Goal: Information Seeking & Learning: Learn about a topic

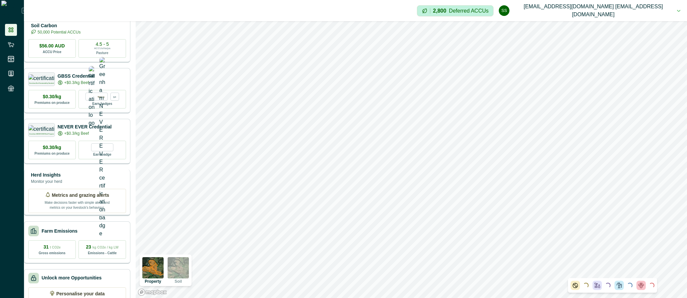
scroll to position [49, 0]
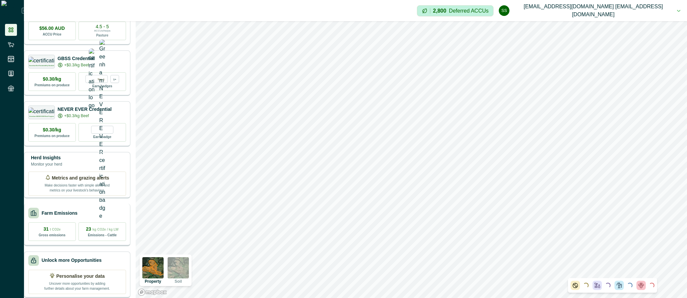
click at [66, 214] on div "Farm Emissions 31 t CO2e Gross emissions 23 kg CO2e / kg LW Emissions - Cattle" at bounding box center [77, 225] width 106 height 43
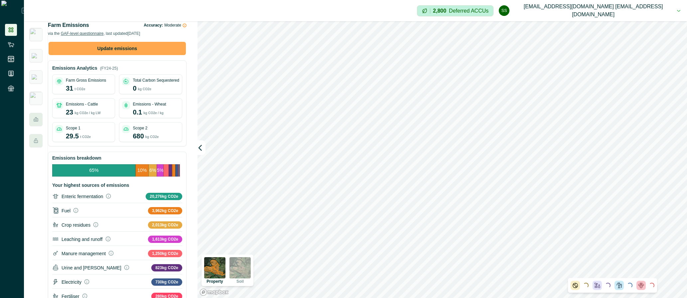
click at [138, 55] on button "Update emissions" at bounding box center [117, 48] width 137 height 13
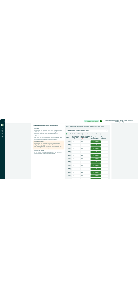
scroll to position [160, 0]
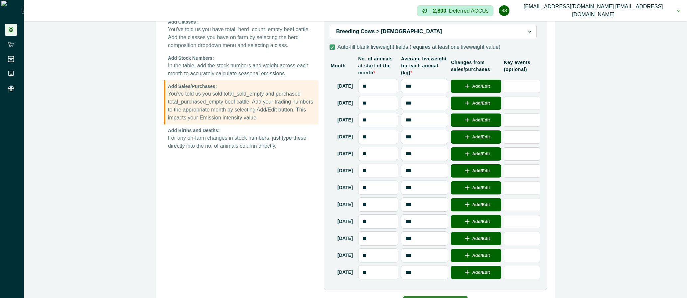
click at [214, 106] on p "You’ve told us you sold total_sold_empty and purchased total_purchased_empty be…" at bounding box center [242, 106] width 148 height 32
drag, startPoint x: 214, startPoint y: 106, endPoint x: 184, endPoint y: 104, distance: 29.9
click at [184, 104] on p "You’ve told us you sold total_sold_empty and purchased total_purchased_empty be…" at bounding box center [242, 106] width 148 height 32
copy p "told us you sold"
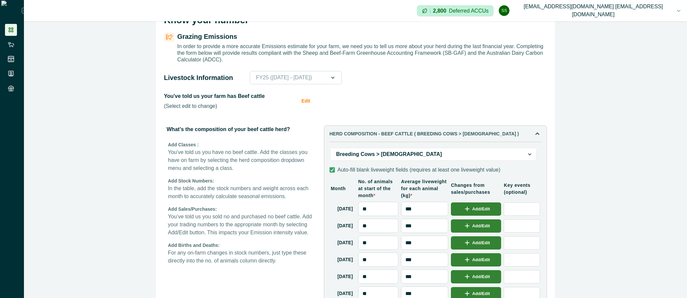
scroll to position [80, 0]
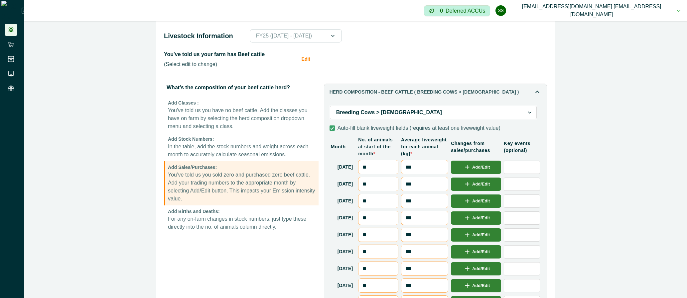
scroll to position [80, 0]
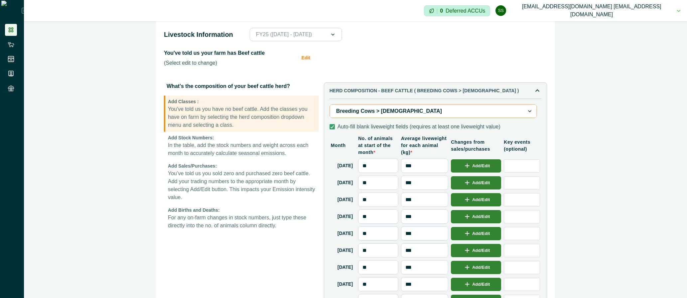
click at [256, 128] on p "You've told us you have no beef cattle. Add the classes you have on farm by sel…" at bounding box center [242, 117] width 148 height 24
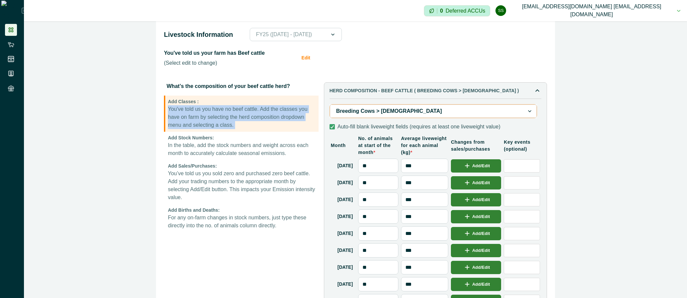
click at [256, 128] on p "You've told us you have no beef cattle. Add the classes you have on farm by sel…" at bounding box center [242, 117] width 148 height 24
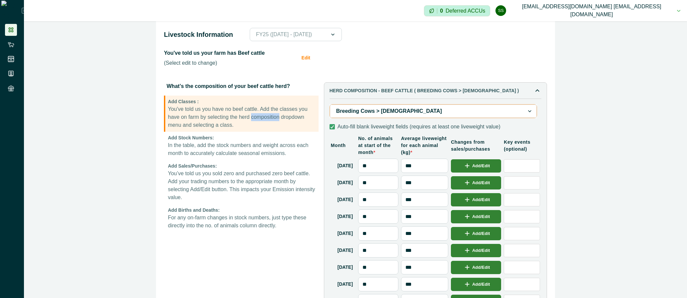
click at [256, 128] on p "You've told us you have no beef cattle. Add the classes you have on farm by sel…" at bounding box center [242, 117] width 148 height 24
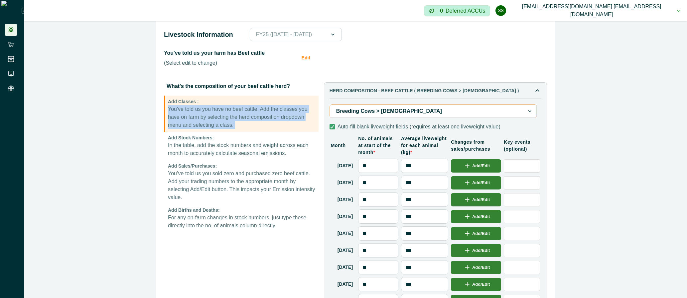
click at [256, 128] on p "You've told us you have no beef cattle. Add the classes you have on farm by sel…" at bounding box center [242, 117] width 148 height 24
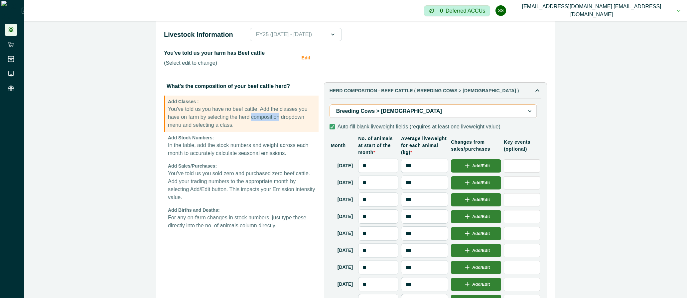
click at [256, 128] on p "You've told us you have no beef cattle. Add the classes you have on farm by sel…" at bounding box center [242, 117] width 148 height 24
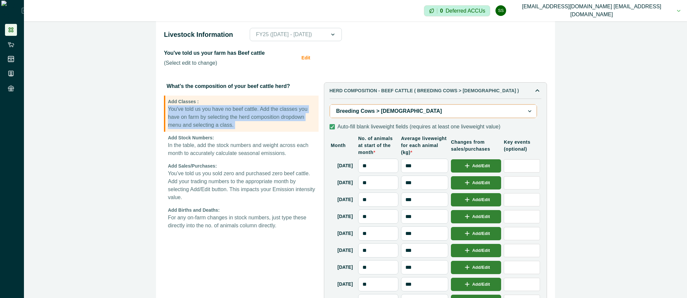
click at [256, 128] on p "You've told us you have no beef cattle. Add the classes you have on farm by sel…" at bounding box center [242, 117] width 148 height 24
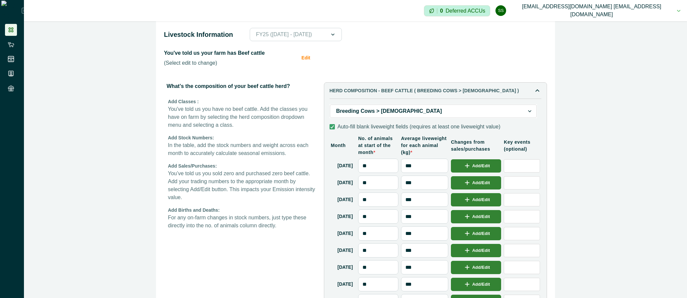
click at [303, 66] on button "Edit" at bounding box center [308, 57] width 14 height 17
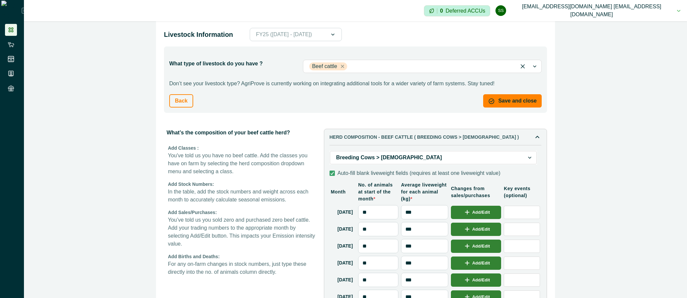
click at [173, 108] on button "Back" at bounding box center [181, 100] width 24 height 13
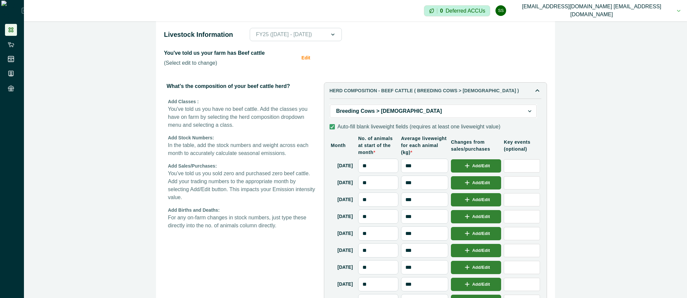
click at [15, 23] on div at bounding box center [12, 50] width 24 height 100
click at [14, 27] on li at bounding box center [11, 30] width 12 height 12
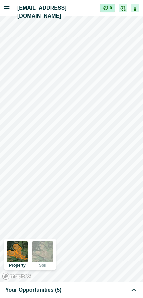
click at [78, 291] on div "Your Opportunities (5)" at bounding box center [71, 290] width 132 height 8
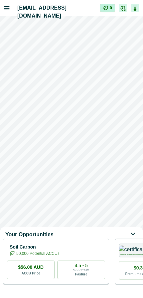
click at [86, 257] on div "Soil Carbon 50,000 Potential ACCUs" at bounding box center [56, 250] width 98 height 13
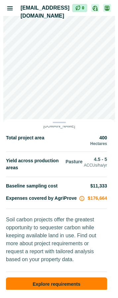
scroll to position [105, 0]
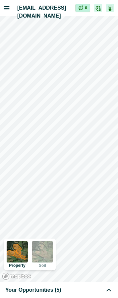
click at [75, 286] on div "Your Opportunities (5)" at bounding box center [59, 290] width 118 height 16
click at [89, 291] on div "Your Opportunities (5)" at bounding box center [59, 290] width 108 height 8
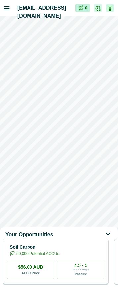
click at [59, 257] on p "50,000 Potential ACCUs" at bounding box center [37, 254] width 43 height 6
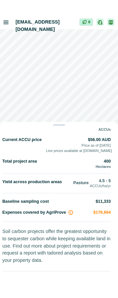
scroll to position [32, 0]
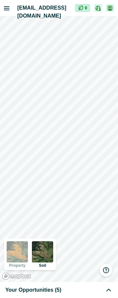
click at [92, 289] on div "Your Opportunities (5)" at bounding box center [58, 290] width 107 height 8
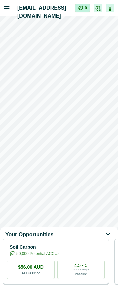
click at [59, 251] on p "Soil Carbon" at bounding box center [35, 247] width 50 height 7
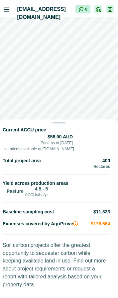
scroll to position [73, 0]
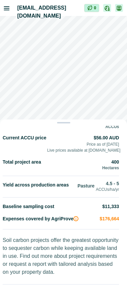
drag, startPoint x: 125, startPoint y: 149, endPoint x: 122, endPoint y: 150, distance: 3.5
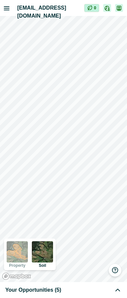
click at [78, 290] on div "Your Opportunities (5)" at bounding box center [63, 290] width 117 height 8
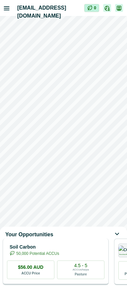
click at [59, 251] on p "Soil Carbon" at bounding box center [35, 247] width 50 height 7
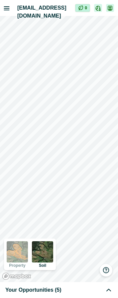
click at [107, 290] on icon at bounding box center [109, 290] width 8 height 8
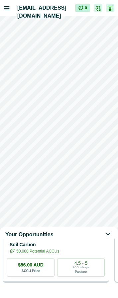
scroll to position [3, 0]
click at [81, 263] on div "Soil Carbon 50,000 Potential ACCUs $56.00 AUD ACCU Price 4.5 - 5 ACCUs/ha/pa Pa…" at bounding box center [56, 259] width 106 height 47
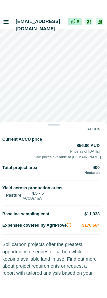
scroll to position [80, 0]
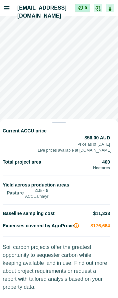
click at [110, 193] on div "Soil Carbon Opportunity Compliant with the Australian Government Clean Energy R…" at bounding box center [58, 208] width 111 height 164
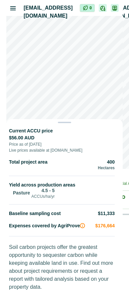
scroll to position [72, 0]
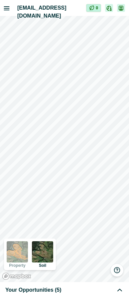
click at [80, 292] on div "Your Opportunities (5)" at bounding box center [64, 290] width 118 height 8
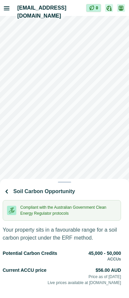
drag, startPoint x: 67, startPoint y: 182, endPoint x: 74, endPoint y: 131, distance: 51.3
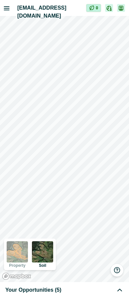
click at [70, 286] on div "Your Opportunities (5)" at bounding box center [64, 290] width 129 height 16
click at [58, 290] on span "Your Opportunities (5)" at bounding box center [33, 290] width 56 height 8
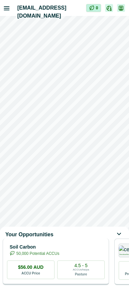
click at [59, 256] on p "50,000 Potential ACCUs" at bounding box center [37, 254] width 43 height 6
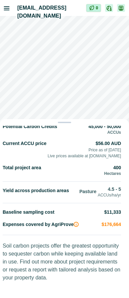
scroll to position [97, 0]
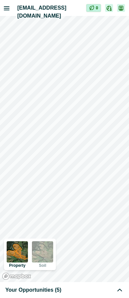
click at [107, 293] on div "Your Opportunities (5)" at bounding box center [64, 290] width 118 height 8
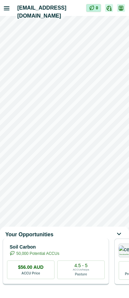
click at [59, 249] on p "Soil Carbon" at bounding box center [35, 247] width 50 height 7
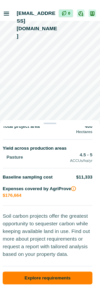
scroll to position [149, 0]
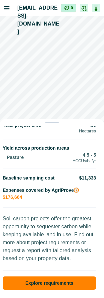
click at [76, 188] on icon "Info" at bounding box center [75, 190] width 5 height 5
click at [60, 248] on p "Soil carbon projects offer the greatest opportunity to sequester carbon while k…" at bounding box center [49, 241] width 93 height 52
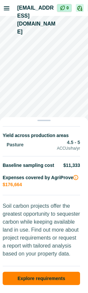
scroll to position [0, 0]
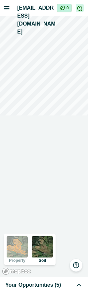
click at [47, 289] on span "Your Opportunities (5)" at bounding box center [33, 285] width 56 height 8
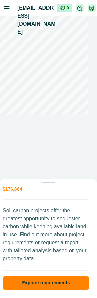
scroll to position [216, 0]
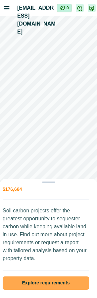
click at [62, 278] on button "Explore requirements" at bounding box center [46, 283] width 87 height 13
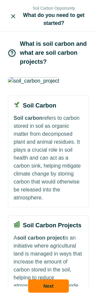
scroll to position [94, 0]
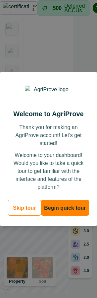
click at [62, 151] on div "Welcome to AgriProve Thank you for making an AgriProve account! Let’s get start…" at bounding box center [48, 133] width 75 height 117
click at [70, 135] on p "Thank you for making an AgriProve account! Let’s get started!" at bounding box center [48, 136] width 75 height 24
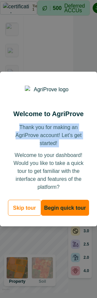
click at [70, 135] on p "Thank you for making an AgriProve account! Let’s get started!" at bounding box center [48, 136] width 75 height 24
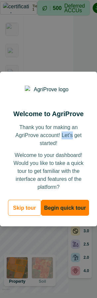
click at [70, 135] on p "Thank you for making an AgriProve account! Let’s get started!" at bounding box center [48, 136] width 75 height 24
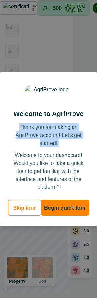
click at [70, 135] on p "Thank you for making an AgriProve account! Let’s get started!" at bounding box center [48, 136] width 75 height 24
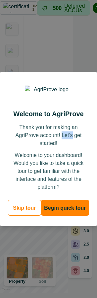
click at [70, 135] on p "Thank you for making an AgriProve account! Let’s get started!" at bounding box center [48, 136] width 75 height 24
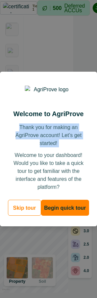
click at [70, 135] on p "Thank you for making an AgriProve account! Let’s get started!" at bounding box center [48, 136] width 75 height 24
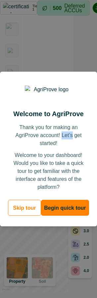
click at [70, 135] on p "Thank you for making an AgriProve account! Let’s get started!" at bounding box center [48, 136] width 75 height 24
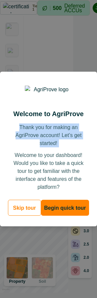
click at [70, 135] on p "Thank you for making an AgriProve account! Let’s get started!" at bounding box center [48, 136] width 75 height 24
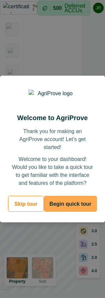
click at [79, 202] on button "Begin quick tour" at bounding box center [70, 204] width 53 height 16
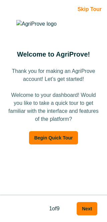
click at [98, 9] on p "Skip Tour" at bounding box center [53, 9] width 96 height 8
click at [85, 181] on div "Welcome to AgriProve! Thank you for making an AgriProve account! Let’s get star…" at bounding box center [53, 106] width 96 height 186
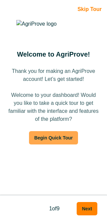
click at [62, 142] on button "Begin Quick Tour" at bounding box center [53, 137] width 49 height 13
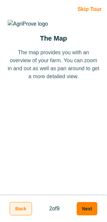
click at [30, 207] on button "Back" at bounding box center [21, 208] width 22 height 13
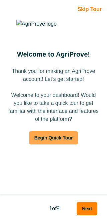
click at [53, 135] on button "Begin Quick Tour" at bounding box center [53, 137] width 49 height 13
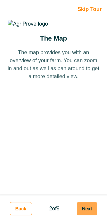
click at [89, 207] on button "Next" at bounding box center [86, 208] width 21 height 13
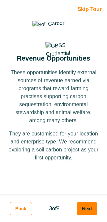
click at [53, 58] on img at bounding box center [57, 49] width 25 height 17
click at [88, 207] on button "Next" at bounding box center [86, 208] width 21 height 13
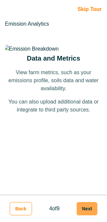
click at [87, 206] on button "Next" at bounding box center [86, 208] width 21 height 13
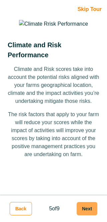
click at [88, 211] on button "Next" at bounding box center [86, 208] width 21 height 13
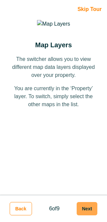
click at [91, 212] on button "Next" at bounding box center [86, 208] width 21 height 13
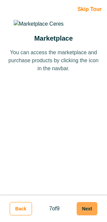
click at [85, 209] on button "Next" at bounding box center [86, 208] width 21 height 13
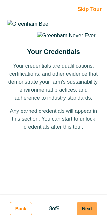
click at [90, 209] on button "Next" at bounding box center [86, 208] width 21 height 13
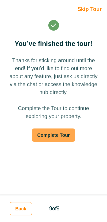
click at [54, 135] on button "Complete Tour" at bounding box center [53, 134] width 43 height 13
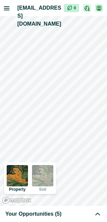
click at [62, 216] on div "Your Opportunities (5)" at bounding box center [53, 214] width 96 height 8
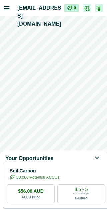
click at [59, 174] on p "Soil Carbon" at bounding box center [35, 170] width 50 height 7
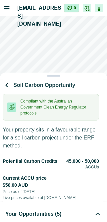
drag, startPoint x: 95, startPoint y: 127, endPoint x: 92, endPoint y: 46, distance: 80.8
click at [92, 46] on div "Soil Carbon Opportunity Compliant with the Australian Government Clean Energy R…" at bounding box center [53, 111] width 107 height 222
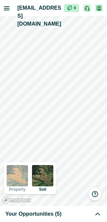
click at [96, 217] on icon at bounding box center [97, 214] width 8 height 8
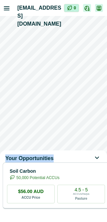
drag, startPoint x: 63, startPoint y: 159, endPoint x: 75, endPoint y: 88, distance: 71.7
click at [75, 88] on div "Your Opportunities Soil Carbon 50,000 Potential ACCUs $56.00 AUD ACCU Price 4.5…" at bounding box center [53, 111] width 107 height 222
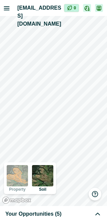
click at [99, 214] on icon at bounding box center [97, 214] width 4 height 2
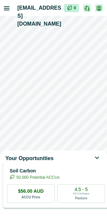
click at [59, 174] on p "Soil Carbon" at bounding box center [35, 170] width 50 height 7
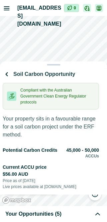
drag, startPoint x: 78, startPoint y: 158, endPoint x: 87, endPoint y: 21, distance: 137.2
click at [87, 21] on div "Soil Carbon Opportunity Compliant with the Australian Government Clean Energy R…" at bounding box center [53, 111] width 107 height 222
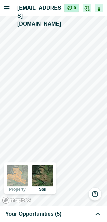
click at [71, 215] on div "Your Opportunities (5)" at bounding box center [53, 214] width 96 height 8
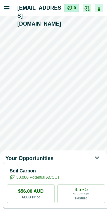
click at [59, 180] on p "50,000 Potential ACCUs" at bounding box center [37, 177] width 43 height 6
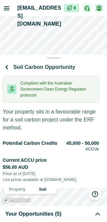
drag, startPoint x: 60, startPoint y: 94, endPoint x: 75, endPoint y: -85, distance: 180.1
click at [75, 0] on html "scp@agriprove.io Impersonation Mode 0 Property Soil Your Opportunities (5) Soil…" at bounding box center [53, 111] width 107 height 222
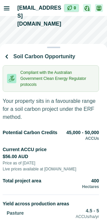
drag, startPoint x: 71, startPoint y: 6, endPoint x: 53, endPoint y: 234, distance: 228.4
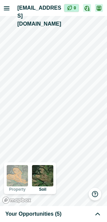
click at [63, 217] on div "Your Opportunities (5)" at bounding box center [53, 214] width 96 height 8
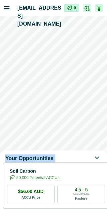
drag, startPoint x: 69, startPoint y: 163, endPoint x: 77, endPoint y: 84, distance: 78.8
click at [77, 84] on div "Your Opportunities Soil Carbon 50,000 Potential ACCUs $56.00 AUD ACCU Price 4.5…" at bounding box center [53, 111] width 107 height 222
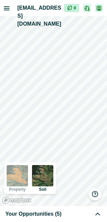
click at [69, 212] on div "Your Opportunities (5)" at bounding box center [53, 214] width 96 height 8
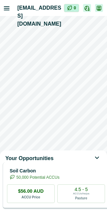
click at [59, 180] on p "50,000 Potential ACCUs" at bounding box center [37, 177] width 43 height 6
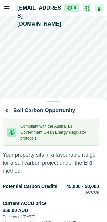
drag, startPoint x: 85, startPoint y: 197, endPoint x: 80, endPoint y: 244, distance: 47.5
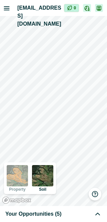
click at [76, 215] on div "Your Opportunities (5)" at bounding box center [53, 214] width 96 height 8
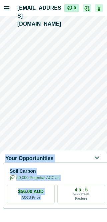
drag, startPoint x: 73, startPoint y: 192, endPoint x: 77, endPoint y: 137, distance: 55.3
click at [77, 137] on div "Your Opportunities Soil Carbon 50,000 Potential ACCUs $56.00 AUD ACCU Price 4.5…" at bounding box center [53, 111] width 107 height 222
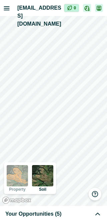
click at [68, 212] on div "Your Opportunities (5)" at bounding box center [53, 214] width 96 height 8
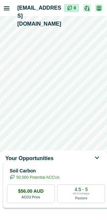
click at [59, 180] on p "50,000 Potential ACCUs" at bounding box center [37, 177] width 43 height 6
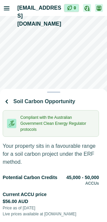
drag, startPoint x: 71, startPoint y: 189, endPoint x: 76, endPoint y: 111, distance: 78.9
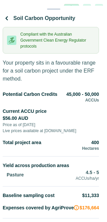
drag, startPoint x: 80, startPoint y: 105, endPoint x: 56, endPoint y: 209, distance: 106.3
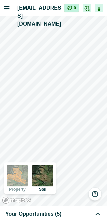
click at [56, 215] on span "Your Opportunities (5)" at bounding box center [33, 214] width 56 height 8
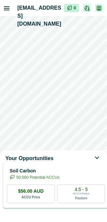
click at [59, 174] on p "Soil Carbon" at bounding box center [35, 170] width 50 height 7
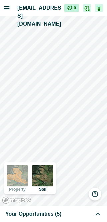
click at [71, 213] on div "Your Opportunities (5)" at bounding box center [53, 214] width 96 height 8
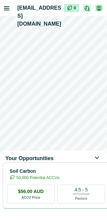
click at [62, 155] on div "Your Opportunities" at bounding box center [53, 158] width 107 height 8
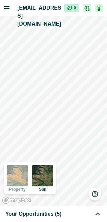
click at [58, 215] on div "Your Opportunities (5)" at bounding box center [53, 214] width 96 height 8
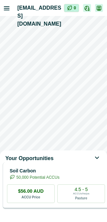
click at [61, 187] on div "Soil Carbon 50,000 Potential ACCUs $56.00 AUD ACCU Price 4.5 - 5 ACCUs/ha/pa Pa…" at bounding box center [56, 185] width 106 height 47
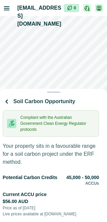
drag, startPoint x: 83, startPoint y: 87, endPoint x: 84, endPoint y: 31, distance: 55.8
click at [84, 31] on div "Soil Carbon Opportunity Compliant with the Australian Government Clean Energy R…" at bounding box center [53, 111] width 107 height 222
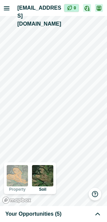
click at [50, 218] on div "Your Opportunities (5)" at bounding box center [53, 214] width 107 height 16
click at [50, 215] on span "Your Opportunities (5)" at bounding box center [33, 214] width 56 height 8
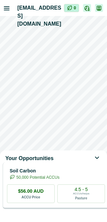
click at [59, 180] on p "50,000 Potential ACCUs" at bounding box center [37, 177] width 43 height 6
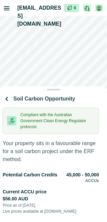
drag, startPoint x: 55, startPoint y: 93, endPoint x: 62, endPoint y: 81, distance: 14.3
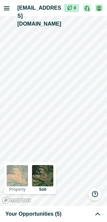
click at [59, 216] on div "Your Opportunities (5)" at bounding box center [53, 214] width 96 height 8
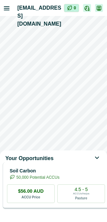
click at [58, 180] on p "50,000 Potential ACCUs" at bounding box center [37, 177] width 43 height 6
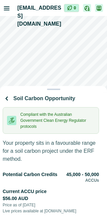
drag, startPoint x: 67, startPoint y: 94, endPoint x: 67, endPoint y: 79, distance: 14.3
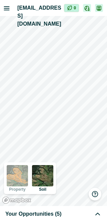
click at [64, 218] on div "Your Opportunities (5)" at bounding box center [53, 214] width 107 height 16
click at [63, 214] on div "Your Opportunities (5)" at bounding box center [53, 214] width 96 height 8
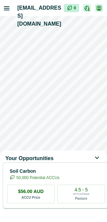
click at [79, 134] on div "Your Opportunities Soil Carbon 50,000 Potential ACCUs $56.00 AUD ACCU Price 4.5…" at bounding box center [53, 111] width 107 height 222
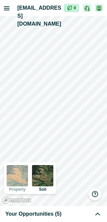
click at [73, 210] on div "Your Opportunities (5)" at bounding box center [53, 214] width 96 height 8
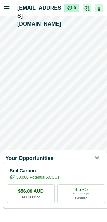
click at [59, 180] on p "50,000 Potential ACCUs" at bounding box center [37, 177] width 43 height 6
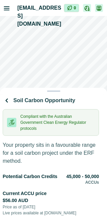
drag, startPoint x: 64, startPoint y: 105, endPoint x: 66, endPoint y: 99, distance: 5.8
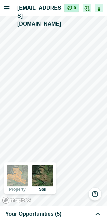
click at [65, 213] on div "Your Opportunities (5)" at bounding box center [53, 214] width 96 height 8
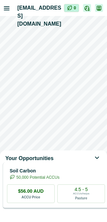
click at [59, 172] on p "Soil Carbon" at bounding box center [35, 170] width 50 height 7
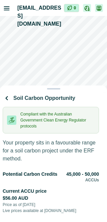
drag, startPoint x: 76, startPoint y: 103, endPoint x: 75, endPoint y: 86, distance: 17.0
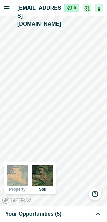
click at [67, 212] on div "Your Opportunities (5)" at bounding box center [53, 214] width 96 height 8
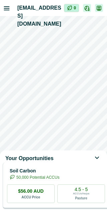
click at [59, 180] on p "50,000 Potential ACCUs" at bounding box center [37, 177] width 43 height 6
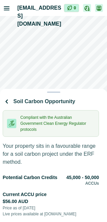
drag, startPoint x: 82, startPoint y: 85, endPoint x: 75, endPoint y: 110, distance: 26.5
click at [75, 110] on div "Soil Carbon Opportunity Compliant with the Australian Government Clean Energy R…" at bounding box center [53, 111] width 107 height 222
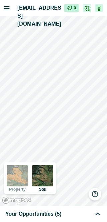
click at [64, 213] on div "Your Opportunities (5)" at bounding box center [53, 214] width 96 height 8
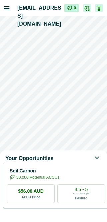
click at [52, 171] on div "Soil Carbon 50,000 Potential ACCUs $56.00 AUD ACCU Price 4.5 - 5 ACCUs/ha/pa Pa…" at bounding box center [56, 185] width 106 height 47
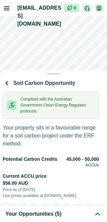
drag, startPoint x: 60, startPoint y: 94, endPoint x: 57, endPoint y: 68, distance: 25.8
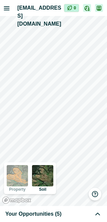
click at [61, 216] on div "Your Opportunities (5)" at bounding box center [53, 214] width 96 height 8
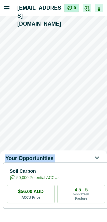
drag, startPoint x: 60, startPoint y: 160, endPoint x: 68, endPoint y: 143, distance: 18.4
click at [68, 143] on div "Your Opportunities Soil Carbon 50,000 Potential ACCUs $56.00 AUD ACCU Price 4.5…" at bounding box center [53, 111] width 107 height 222
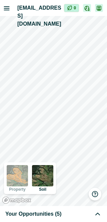
click at [58, 219] on div "Your Opportunities (5)" at bounding box center [53, 214] width 107 height 16
click at [55, 214] on span "Your Opportunities (5)" at bounding box center [33, 214] width 56 height 8
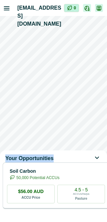
drag, startPoint x: 70, startPoint y: 160, endPoint x: 80, endPoint y: 118, distance: 42.7
click at [80, 118] on div "Your Opportunities Soil Carbon 50,000 Potential ACCUs $56.00 AUD ACCU Price 4.5…" at bounding box center [53, 111] width 107 height 222
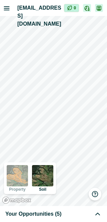
click at [98, 217] on icon at bounding box center [97, 214] width 8 height 8
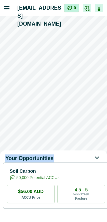
drag, startPoint x: 77, startPoint y: 154, endPoint x: 64, endPoint y: 258, distance: 104.6
click at [64, 221] on html "[EMAIL_ADDRESS][DOMAIN_NAME] Impersonation Mode 0 Property Soil Your Opportunit…" at bounding box center [53, 111] width 107 height 222
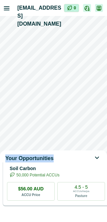
click at [66, 160] on div "Your Opportunities" at bounding box center [53, 158] width 107 height 8
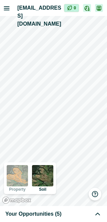
click at [65, 216] on div "Your Opportunities (5)" at bounding box center [53, 214] width 96 height 8
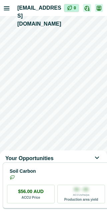
click at [68, 157] on div "Your Opportunities" at bounding box center [53, 158] width 107 height 8
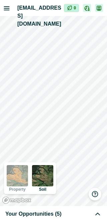
click at [65, 215] on div "Your Opportunities (5)" at bounding box center [53, 214] width 96 height 8
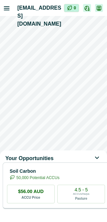
click at [71, 157] on div "Your Opportunities" at bounding box center [53, 158] width 107 height 8
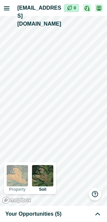
click at [82, 213] on div "Your Opportunities (5)" at bounding box center [53, 214] width 96 height 8
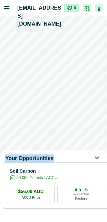
drag, startPoint x: 81, startPoint y: 157, endPoint x: 74, endPoint y: 94, distance: 62.6
click at [74, 94] on div "Your Opportunities Soil Carbon 50,000 Potential ACCUs $56.00 AUD ACCU Price 4.5…" at bounding box center [53, 111] width 107 height 222
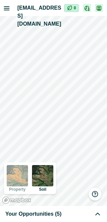
click at [89, 218] on div "Your Opportunities (5)" at bounding box center [53, 214] width 107 height 16
click at [64, 214] on div "Your Opportunities (5)" at bounding box center [53, 214] width 96 height 8
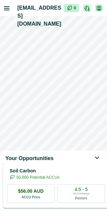
click at [55, 192] on div "$56.00 AUD ACCU Price" at bounding box center [31, 193] width 48 height 19
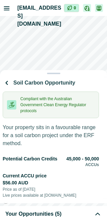
drag, startPoint x: 71, startPoint y: 95, endPoint x: 91, endPoint y: -13, distance: 109.9
click at [91, 0] on html "[EMAIL_ADDRESS][DOMAIN_NAME] Impersonation Mode 0 Property Soil Your Opportunit…" at bounding box center [53, 111] width 107 height 222
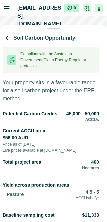
drag, startPoint x: 64, startPoint y: 7, endPoint x: 63, endPoint y: 133, distance: 126.0
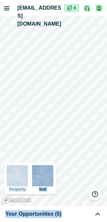
click at [72, 112] on div "Property Soil Your Opportunities (5)" at bounding box center [53, 119] width 107 height 206
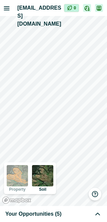
click at [84, 215] on div "Your Opportunities (5)" at bounding box center [53, 214] width 96 height 8
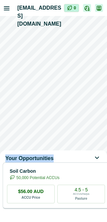
drag, startPoint x: 71, startPoint y: 160, endPoint x: 71, endPoint y: 81, distance: 78.1
click at [71, 81] on div "Your Opportunities Soil Carbon 50,000 Potential ACCUs $56.00 AUD ACCU Price 4.5…" at bounding box center [53, 111] width 107 height 222
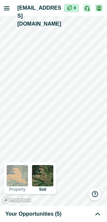
click at [82, 213] on div "Your Opportunities (5)" at bounding box center [53, 214] width 96 height 8
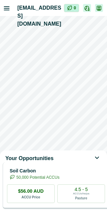
click at [56, 179] on p "50,000 Potential ACCUs" at bounding box center [37, 177] width 43 height 6
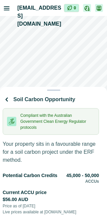
drag, startPoint x: 68, startPoint y: 97, endPoint x: 71, endPoint y: 87, distance: 10.5
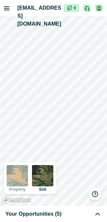
click at [39, 214] on span "Your Opportunities (5)" at bounding box center [33, 214] width 56 height 8
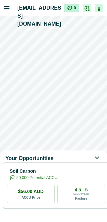
drag, startPoint x: 72, startPoint y: 160, endPoint x: 73, endPoint y: 156, distance: 4.1
click at [73, 156] on div "Your Opportunities" at bounding box center [53, 158] width 107 height 8
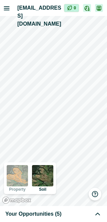
click at [64, 209] on div "Your Opportunities (5)" at bounding box center [53, 214] width 107 height 16
click at [53, 210] on span "Your Opportunities (5)" at bounding box center [33, 214] width 56 height 8
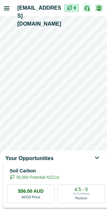
click at [59, 174] on p "Soil Carbon" at bounding box center [35, 170] width 50 height 7
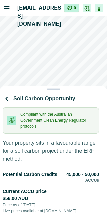
drag, startPoint x: 68, startPoint y: 93, endPoint x: 74, endPoint y: 77, distance: 17.2
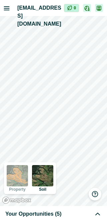
click at [66, 217] on div "Your Opportunities (5)" at bounding box center [53, 214] width 96 height 8
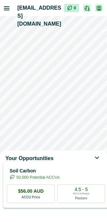
click at [59, 174] on p "Soil Carbon" at bounding box center [35, 170] width 50 height 7
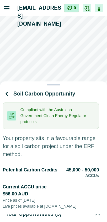
drag, startPoint x: 76, startPoint y: 96, endPoint x: 83, endPoint y: 55, distance: 42.1
click at [83, 55] on div "Soil Carbon Opportunity Compliant with the Australian Government Clean Energy R…" at bounding box center [53, 111] width 107 height 222
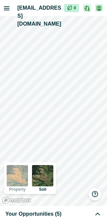
click at [81, 215] on div "Your Opportunities (5)" at bounding box center [53, 214] width 96 height 8
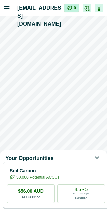
click at [59, 174] on p "Soil Carbon" at bounding box center [35, 170] width 50 height 7
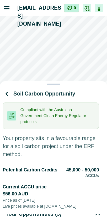
drag, startPoint x: 64, startPoint y: 96, endPoint x: 72, endPoint y: 57, distance: 39.7
click at [72, 57] on div "Soil Carbon Opportunity Compliant with the Australian Government Clean Energy R…" at bounding box center [53, 111] width 107 height 222
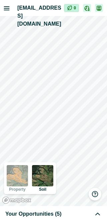
click at [57, 219] on div "Your Opportunities (5)" at bounding box center [53, 214] width 107 height 16
click at [53, 216] on span "Your Opportunities (5)" at bounding box center [33, 214] width 56 height 8
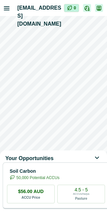
click at [64, 161] on div "Your Opportunities" at bounding box center [53, 158] width 107 height 8
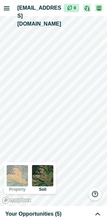
click at [60, 215] on div "Your Opportunities (5)" at bounding box center [53, 214] width 96 height 8
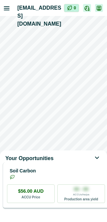
click at [64, 179] on div "Soil Carbon" at bounding box center [56, 173] width 98 height 13
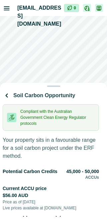
drag, startPoint x: 62, startPoint y: 98, endPoint x: 72, endPoint y: 68, distance: 31.1
click at [72, 68] on div "Soil Carbon Opportunity Compliant with the Australian Government Clean Energy R…" at bounding box center [53, 111] width 107 height 222
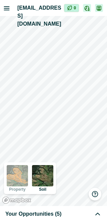
click at [79, 220] on div "Your Opportunities (5)" at bounding box center [53, 214] width 107 height 16
click at [79, 212] on div "Your Opportunities (5)" at bounding box center [53, 214] width 96 height 8
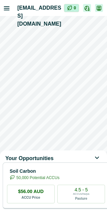
click at [54, 160] on div "Your Opportunities" at bounding box center [53, 158] width 107 height 8
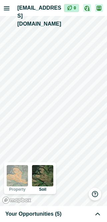
click at [63, 212] on div "Your Opportunities (5)" at bounding box center [53, 214] width 96 height 8
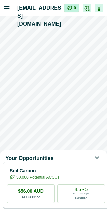
click at [58, 174] on p "Soil Carbon" at bounding box center [35, 170] width 50 height 7
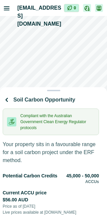
drag, startPoint x: 64, startPoint y: 98, endPoint x: 64, endPoint y: 86, distance: 11.6
click at [64, 86] on div "Soil Carbon Opportunity Compliant with the Australian Government Clean Energy R…" at bounding box center [53, 111] width 107 height 222
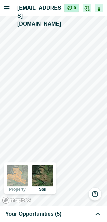
click at [52, 216] on span "Your Opportunities (5)" at bounding box center [33, 214] width 56 height 8
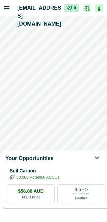
click at [49, 173] on p "Soil Carbon" at bounding box center [35, 170] width 50 height 7
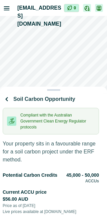
drag, startPoint x: 54, startPoint y: 95, endPoint x: 59, endPoint y: 83, distance: 12.5
click at [59, 83] on div "Soil Carbon Opportunity Compliant with the Australian Government Clean Energy R…" at bounding box center [53, 111] width 107 height 222
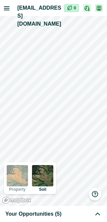
click at [71, 217] on div "Your Opportunities (5)" at bounding box center [53, 214] width 96 height 8
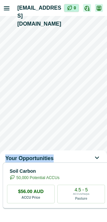
drag, startPoint x: 61, startPoint y: 158, endPoint x: 61, endPoint y: 146, distance: 12.0
click at [61, 146] on div "Your Opportunities Soil Carbon 50,000 Potential ACCUs $56.00 AUD ACCU Price 4.5…" at bounding box center [53, 111] width 107 height 222
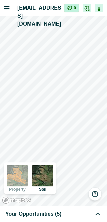
click at [59, 210] on div "Your Opportunities (5)" at bounding box center [53, 214] width 96 height 8
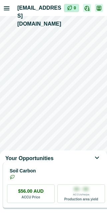
click at [53, 179] on div "Soil Carbon" at bounding box center [56, 173] width 98 height 13
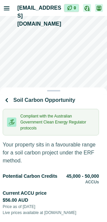
drag, startPoint x: 78, startPoint y: 92, endPoint x: 80, endPoint y: 85, distance: 7.6
click at [80, 85] on div "Soil Carbon Opportunity Compliant with the Australian Government Clean Energy R…" at bounding box center [53, 111] width 107 height 222
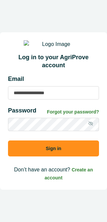
click at [53, 98] on input at bounding box center [53, 92] width 91 height 13
type input "**********"
click at [8, 140] on button "Sign in" at bounding box center [53, 148] width 91 height 16
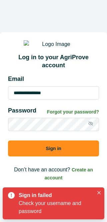
click at [91, 126] on icon at bounding box center [90, 123] width 5 height 5
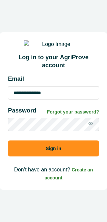
click at [8, 140] on button "Sign in" at bounding box center [53, 148] width 91 height 16
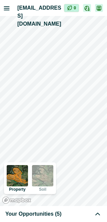
click at [89, 212] on div "Your Opportunities (5)" at bounding box center [53, 214] width 96 height 8
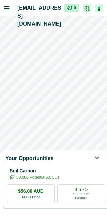
click at [59, 174] on p "Soil Carbon" at bounding box center [35, 170] width 50 height 7
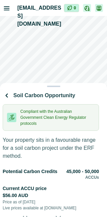
drag, startPoint x: 66, startPoint y: 94, endPoint x: 72, endPoint y: 65, distance: 29.9
click at [72, 65] on div "Soil Carbon Opportunity Compliant with the Australian Government Clean Energy R…" at bounding box center [53, 111] width 107 height 222
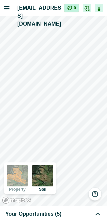
click at [75, 218] on div "Your Opportunities (5)" at bounding box center [53, 214] width 107 height 16
click at [67, 210] on div "Your Opportunities (5)" at bounding box center [53, 214] width 96 height 8
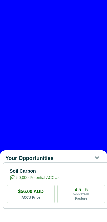
click at [76, 158] on div "Your Opportunities" at bounding box center [53, 158] width 107 height 8
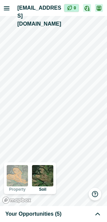
click at [59, 216] on div "Your Opportunities (5)" at bounding box center [53, 214] width 96 height 8
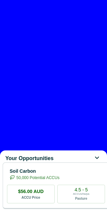
click at [74, 162] on div "Your Opportunities" at bounding box center [53, 158] width 107 height 8
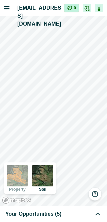
click at [65, 214] on div "Your Opportunities (5)" at bounding box center [53, 214] width 96 height 8
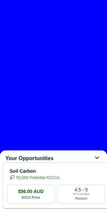
click at [64, 157] on div "Your Opportunities" at bounding box center [53, 158] width 107 height 8
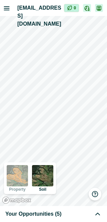
click at [89, 209] on div "Your Opportunities (5)" at bounding box center [53, 214] width 107 height 16
click at [89, 212] on div "Your Opportunities (5)" at bounding box center [53, 214] width 96 height 8
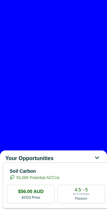
click at [81, 83] on div "Your Opportunities Soil Carbon 50,000 Potential ACCUs $56.00 AUD ACCU Price 4.5…" at bounding box center [53, 111] width 107 height 222
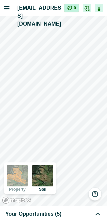
click at [78, 212] on div "Your Opportunities (5)" at bounding box center [53, 214] width 96 height 8
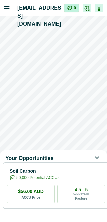
click at [67, 157] on div "Your Opportunities" at bounding box center [53, 158] width 107 height 8
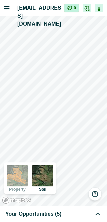
click at [76, 217] on div "Your Opportunities (5)" at bounding box center [53, 214] width 96 height 8
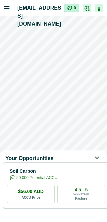
click at [67, 160] on div "Your Opportunities" at bounding box center [53, 158] width 107 height 8
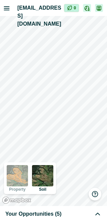
click at [69, 214] on div "Your Opportunities (5)" at bounding box center [53, 214] width 96 height 8
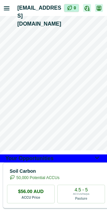
click at [34, 153] on div "Your Opportunities Soil Carbon 50,000 Potential ACCUs $56.00 AUD ACCU Price 4.5…" at bounding box center [53, 185] width 107 height 71
click at [54, 174] on p "Soil Carbon" at bounding box center [35, 170] width 50 height 7
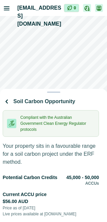
click at [59, 105] on p "Soil Carbon Opportunity" at bounding box center [44, 101] width 62 height 8
click at [65, 94] on div "Soil Carbon Opportunity Compliant with the Australian Government Clean Energy R…" at bounding box center [53, 155] width 107 height 133
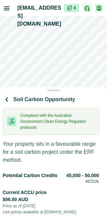
drag, startPoint x: 57, startPoint y: 91, endPoint x: 64, endPoint y: 81, distance: 11.8
click at [64, 81] on div "Soil Carbon Opportunity Compliant with the Australian Government Clean Energy R…" at bounding box center [53, 111] width 107 height 222
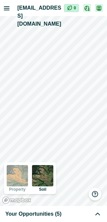
click at [78, 215] on div "Your Opportunities (5)" at bounding box center [53, 214] width 96 height 8
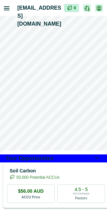
click at [56, 174] on p "Soil Carbon" at bounding box center [35, 170] width 50 height 7
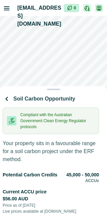
drag, startPoint x: 71, startPoint y: 93, endPoint x: 77, endPoint y: 79, distance: 15.3
click at [77, 79] on div "Soil Carbon Opportunity Compliant with the Australian Government Clean Energy R…" at bounding box center [53, 111] width 107 height 222
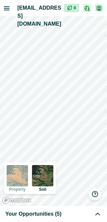
click at [68, 214] on div "Your Opportunities (5)" at bounding box center [53, 214] width 96 height 8
click at [92, 214] on div "Your Opportunities (5)" at bounding box center [53, 214] width 96 height 8
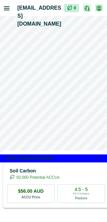
click at [62, 187] on div "Soil Carbon 50,000 Potential ACCUs $56.00 AUD ACCU Price 4.5 - 5 ACCUs/ha/pa Pa…" at bounding box center [56, 185] width 106 height 47
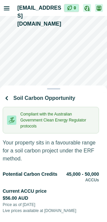
drag, startPoint x: 68, startPoint y: 93, endPoint x: 73, endPoint y: 76, distance: 17.7
click at [73, 76] on div "Soil Carbon Opportunity Compliant with the Australian Government Clean Energy R…" at bounding box center [53, 111] width 107 height 222
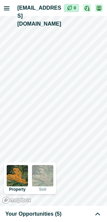
click at [84, 209] on div "Your Opportunities (5)" at bounding box center [53, 214] width 107 height 16
click at [66, 214] on div "Your Opportunities (5)" at bounding box center [53, 214] width 96 height 8
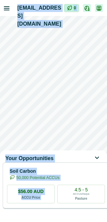
drag, startPoint x: 90, startPoint y: 188, endPoint x: -76, endPoint y: 197, distance: 165.8
click at [0, 197] on html "[EMAIL_ADDRESS][DOMAIN_NAME] Impersonation Mode 0 Property Soil Your Opportunit…" at bounding box center [53, 111] width 107 height 222
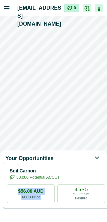
drag, startPoint x: 94, startPoint y: 189, endPoint x: 46, endPoint y: 192, distance: 47.7
click at [46, 192] on div "Soil Carbon 50,000 Potential ACCUs $56.00 AUD ACCU Price 4.5 - 5 ACCUs/ha/pa Pa…" at bounding box center [56, 185] width 106 height 47
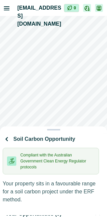
drag, startPoint x: 56, startPoint y: 137, endPoint x: 72, endPoint y: 78, distance: 61.0
click at [72, 78] on div "Soil Carbon Opportunity Compliant with the Australian Government Clean Energy R…" at bounding box center [53, 111] width 107 height 222
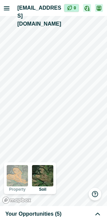
click at [90, 213] on div "Your Opportunities (5)" at bounding box center [53, 214] width 96 height 8
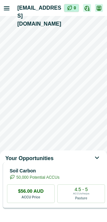
click at [59, 174] on p "Soil Carbon" at bounding box center [35, 170] width 50 height 7
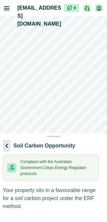
click at [11, 150] on icon "button" at bounding box center [7, 146] width 8 height 8
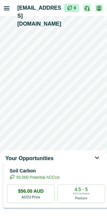
click at [59, 174] on p "Soil Carbon" at bounding box center [35, 170] width 50 height 7
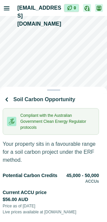
drag, startPoint x: 68, startPoint y: 94, endPoint x: 73, endPoint y: 83, distance: 11.6
click at [73, 83] on div "Soil Carbon Opportunity Compliant with the Australian Government Clean Energy R…" at bounding box center [53, 111] width 107 height 222
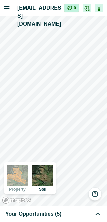
click at [81, 212] on div "Your Opportunities (5)" at bounding box center [53, 214] width 96 height 8
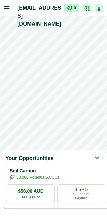
click at [58, 174] on p "Soil Carbon" at bounding box center [35, 170] width 50 height 7
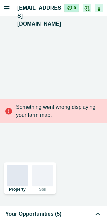
click at [54, 211] on span "Your Opportunities (5)" at bounding box center [33, 214] width 56 height 8
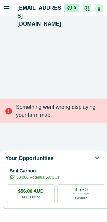
click at [59, 174] on p "Soil Carbon" at bounding box center [35, 170] width 50 height 7
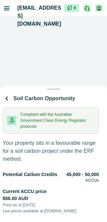
drag, startPoint x: 57, startPoint y: 91, endPoint x: 60, endPoint y: 76, distance: 15.1
click at [60, 76] on div "Soil Carbon Opportunity Compliant with the Australian Government Clean Energy R…" at bounding box center [53, 111] width 107 height 222
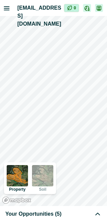
click at [52, 214] on span "Your Opportunities (5)" at bounding box center [33, 214] width 56 height 8
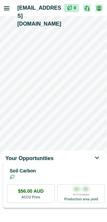
click at [63, 177] on div "Soil Carbon" at bounding box center [56, 173] width 98 height 13
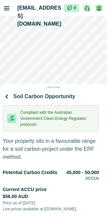
drag, startPoint x: 63, startPoint y: 94, endPoint x: 72, endPoint y: 69, distance: 26.6
click at [72, 69] on div "Soil Carbon Opportunity Compliant with the Australian Government Clean Energy R…" at bounding box center [53, 111] width 107 height 222
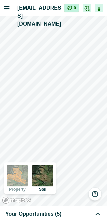
click at [66, 214] on div "Your Opportunities (5)" at bounding box center [53, 214] width 96 height 8
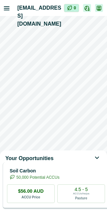
click at [53, 174] on p "Soil Carbon" at bounding box center [35, 170] width 50 height 7
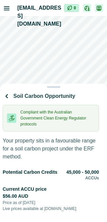
drag, startPoint x: 69, startPoint y: 94, endPoint x: 74, endPoint y: 68, distance: 26.5
click at [74, 68] on div "Soil Carbon Opportunity Compliant with the Australian Government Clean Energy R…" at bounding box center [53, 111] width 107 height 222
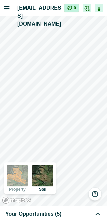
click at [61, 210] on div "Your Opportunities (5)" at bounding box center [53, 214] width 96 height 8
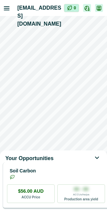
click at [53, 180] on div "Soil Carbon" at bounding box center [56, 173] width 98 height 13
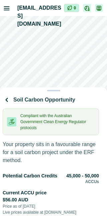
drag, startPoint x: 62, startPoint y: 93, endPoint x: 64, endPoint y: 85, distance: 8.2
click at [64, 85] on div "Soil Carbon Opportunity Compliant with the Australian Government Clean Energy R…" at bounding box center [53, 111] width 107 height 222
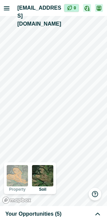
click at [62, 208] on div "Your Opportunities (5)" at bounding box center [53, 214] width 107 height 16
click at [61, 208] on div "Your Opportunities (5)" at bounding box center [53, 214] width 107 height 16
click at [60, 210] on div "Your Opportunities (5)" at bounding box center [53, 214] width 96 height 8
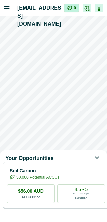
click at [59, 174] on p "Soil Carbon" at bounding box center [35, 170] width 50 height 7
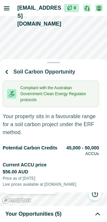
drag, startPoint x: 63, startPoint y: 97, endPoint x: 83, endPoint y: -51, distance: 149.3
click at [83, 0] on html "[EMAIL_ADDRESS][DOMAIN_NAME] Impersonation Mode 0 Property Soil Your Opportunit…" at bounding box center [53, 111] width 107 height 222
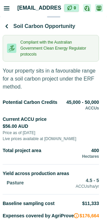
drag, startPoint x: 62, startPoint y: 6, endPoint x: 66, endPoint y: 75, distance: 69.5
click at [66, 75] on div "Soil Carbon Opportunity Compliant with the Australian Government Clean Energy R…" at bounding box center [53, 125] width 107 height 222
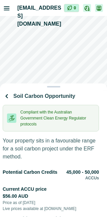
drag, startPoint x: 66, startPoint y: 99, endPoint x: 69, endPoint y: 71, distance: 28.0
click at [69, 71] on div "Soil Carbon Opportunity Compliant with the Australian Government Clean Energy R…" at bounding box center [53, 111] width 107 height 222
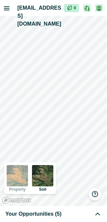
click at [70, 215] on div "Your Opportunities (5)" at bounding box center [53, 214] width 96 height 8
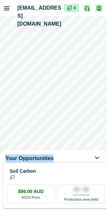
drag, startPoint x: 74, startPoint y: 157, endPoint x: 76, endPoint y: 107, distance: 49.6
click at [76, 107] on div "Your Opportunities Soil Carbon $56.00 AUD ACCU Price 00 - 00 ACCUs/ha/pa Produc…" at bounding box center [53, 111] width 107 height 222
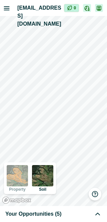
click at [54, 218] on div "Your Opportunities (5)" at bounding box center [53, 214] width 107 height 16
click at [53, 213] on span "Your Opportunities (5)" at bounding box center [33, 214] width 56 height 8
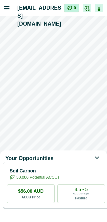
click at [59, 180] on p "50,000 Potential ACCUs" at bounding box center [37, 177] width 43 height 6
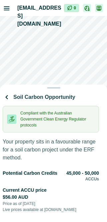
drag, startPoint x: 75, startPoint y: 95, endPoint x: 91, endPoint y: 68, distance: 32.0
click at [91, 68] on div "Soil Carbon Opportunity Compliant with the Australian Government Clean Energy R…" at bounding box center [53, 111] width 107 height 222
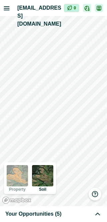
click at [68, 211] on div "Your Opportunities (5)" at bounding box center [53, 214] width 96 height 8
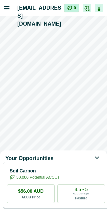
click at [59, 174] on p "Soil Carbon" at bounding box center [35, 170] width 50 height 7
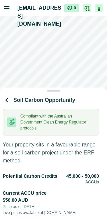
drag, startPoint x: 78, startPoint y: 93, endPoint x: 90, endPoint y: 47, distance: 47.7
click at [86, 52] on div "Soil Carbon Opportunity Compliant with the Australian Government Clean Energy R…" at bounding box center [53, 111] width 107 height 222
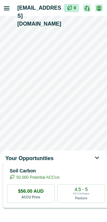
click at [59, 174] on p "Soil Carbon" at bounding box center [35, 170] width 50 height 7
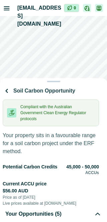
drag, startPoint x: 57, startPoint y: 94, endPoint x: 72, endPoint y: 41, distance: 55.6
click at [72, 41] on div "Soil Carbon Opportunity Compliant with the Australian Government Clean Energy R…" at bounding box center [53, 111] width 107 height 222
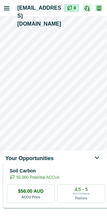
click at [59, 174] on p "Soil Carbon" at bounding box center [35, 170] width 50 height 7
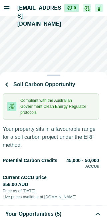
drag, startPoint x: 72, startPoint y: 96, endPoint x: 87, endPoint y: -5, distance: 102.1
click at [87, 0] on html "[EMAIL_ADDRESS][DOMAIN_NAME] Impersonation Mode 0 Property Soil Your Opportunit…" at bounding box center [53, 111] width 107 height 222
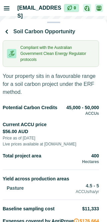
drag, startPoint x: 79, startPoint y: 6, endPoint x: 69, endPoint y: 111, distance: 105.5
click at [72, 105] on div "Soil Carbon Opportunity Compliant with the Australian Government Clean Energy R…" at bounding box center [53, 130] width 107 height 222
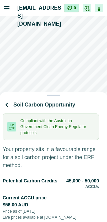
drag, startPoint x: 69, startPoint y: 97, endPoint x: 68, endPoint y: 184, distance: 87.1
click at [69, 179] on div "Soil Carbon Opportunity Compliant with the Australian Government Clean Energy R…" at bounding box center [53, 160] width 100 height 122
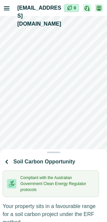
drag, startPoint x: 76, startPoint y: 144, endPoint x: 80, endPoint y: 261, distance: 117.1
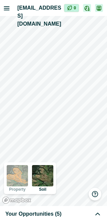
click at [72, 215] on div "Your Opportunities (5)" at bounding box center [53, 214] width 96 height 8
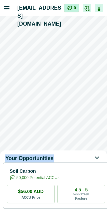
drag, startPoint x: 58, startPoint y: 160, endPoint x: 68, endPoint y: 71, distance: 90.0
click at [68, 71] on div "Your Opportunities Soil Carbon 50,000 Potential ACCUs $56.00 AUD ACCU Price 4.5…" at bounding box center [53, 111] width 107 height 222
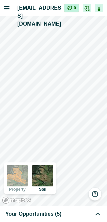
click at [65, 211] on div "Your Opportunities (5)" at bounding box center [53, 214] width 96 height 8
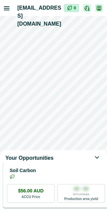
click at [60, 171] on div "Soil Carbon $56.00 AUD ACCU Price 00 - 00 ACCUs/ha/pa Production area yield" at bounding box center [56, 185] width 106 height 47
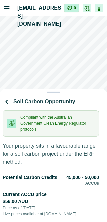
drag, startPoint x: 73, startPoint y: 100, endPoint x: 72, endPoint y: 61, distance: 38.6
click at [72, 69] on div "Soil Carbon Opportunity Compliant with the Australian Government Clean Energy R…" at bounding box center [53, 111] width 107 height 222
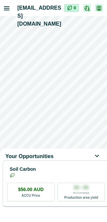
drag, startPoint x: 72, startPoint y: 61, endPoint x: 72, endPoint y: 54, distance: 8.0
click at [72, 54] on div "Your Opportunities Soil Carbon $56.00 AUD ACCU Price 00 - 00 ACCUs/ha/pa Produc…" at bounding box center [53, 111] width 107 height 222
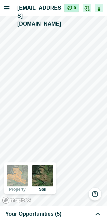
click at [70, 211] on div "Your Opportunities (5)" at bounding box center [53, 214] width 96 height 8
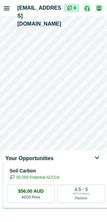
click at [59, 180] on p "50,000 Potential ACCUs" at bounding box center [37, 177] width 43 height 6
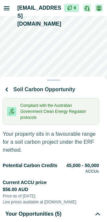
drag, startPoint x: 78, startPoint y: 95, endPoint x: 71, endPoint y: 19, distance: 76.2
click at [70, 19] on div "Soil Carbon Opportunity Compliant with the Australian Government Clean Energy R…" at bounding box center [53, 111] width 107 height 222
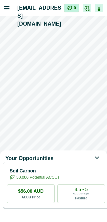
click at [59, 174] on p "Soil Carbon" at bounding box center [35, 170] width 50 height 7
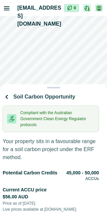
drag, startPoint x: 71, startPoint y: 96, endPoint x: 72, endPoint y: 65, distance: 30.9
click at [72, 71] on div "Soil Carbon Opportunity Compliant with the Australian Government Clean Energy R…" at bounding box center [53, 111] width 107 height 222
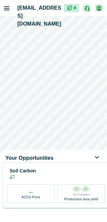
click at [72, 62] on div "Your Opportunities Soil Carbon ... ACCU Price 00 - 00 ACCUs/ha/pa Production ar…" at bounding box center [53, 111] width 107 height 222
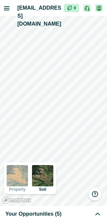
click at [75, 214] on div "Your Opportunities (5)" at bounding box center [53, 214] width 96 height 8
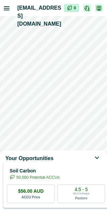
click at [82, 180] on div "Soil Carbon 50,000 Potential ACCUs" at bounding box center [56, 173] width 98 height 13
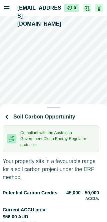
drag, startPoint x: 67, startPoint y: 98, endPoint x: 67, endPoint y: 174, distance: 76.4
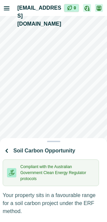
drag, startPoint x: 57, startPoint y: 136, endPoint x: 56, endPoint y: 204, distance: 68.5
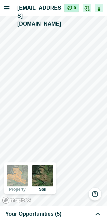
click at [45, 211] on span "Your Opportunities (5)" at bounding box center [33, 214] width 56 height 8
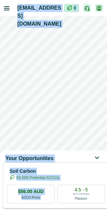
drag, startPoint x: 65, startPoint y: 187, endPoint x: -2, endPoint y: 197, distance: 68.1
click at [0, 197] on html "[EMAIL_ADDRESS][DOMAIN_NAME] Impersonation Mode 0 Property Soil Your Opportunit…" at bounding box center [53, 111] width 107 height 222
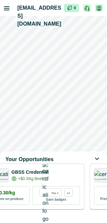
scroll to position [0, 156]
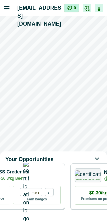
click at [39, 178] on div "Greenham Beef Sustainability Standard GBSS Credential +$0.3/kg Beef" at bounding box center [12, 175] width 98 height 14
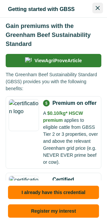
click at [99, 8] on icon "Close" at bounding box center [97, 8] width 4 height 4
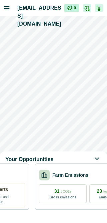
scroll to position [0, 429]
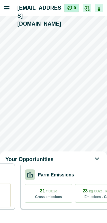
click at [71, 178] on p "Farm Emissions" at bounding box center [56, 174] width 36 height 7
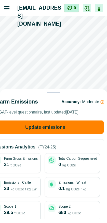
scroll to position [0, 0]
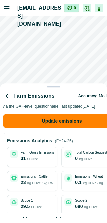
drag, startPoint x: 56, startPoint y: 94, endPoint x: 75, endPoint y: 24, distance: 72.9
click at [72, 30] on div "Farm Emissions Accuracy: Moderate via the GAF-level questionnaire , last update…" at bounding box center [53, 111] width 107 height 223
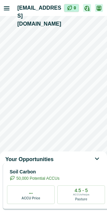
click at [59, 175] on p "Soil Carbon" at bounding box center [35, 171] width 50 height 7
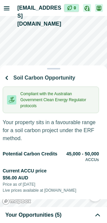
drag, startPoint x: 62, startPoint y: 95, endPoint x: 71, endPoint y: -33, distance: 127.9
click at [71, 0] on html "[EMAIL_ADDRESS][DOMAIN_NAME] Impersonation Mode 0 Property Soil Your Opportunit…" at bounding box center [53, 111] width 107 height 223
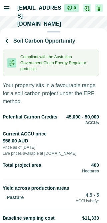
drag, startPoint x: 61, startPoint y: 8, endPoint x: 69, endPoint y: 164, distance: 155.4
click at [73, 155] on div "Soil Carbon Opportunity Compliant with the Australian Government Clean Energy R…" at bounding box center [53, 143] width 100 height 216
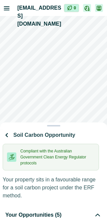
drag, startPoint x: 66, startPoint y: 145, endPoint x: 66, endPoint y: 20, distance: 124.6
click at [66, 51] on div "Soil Carbon Opportunity Compliant with the Australian Government Clean Energy R…" at bounding box center [53, 111] width 107 height 223
